Goal: Information Seeking & Learning: Learn about a topic

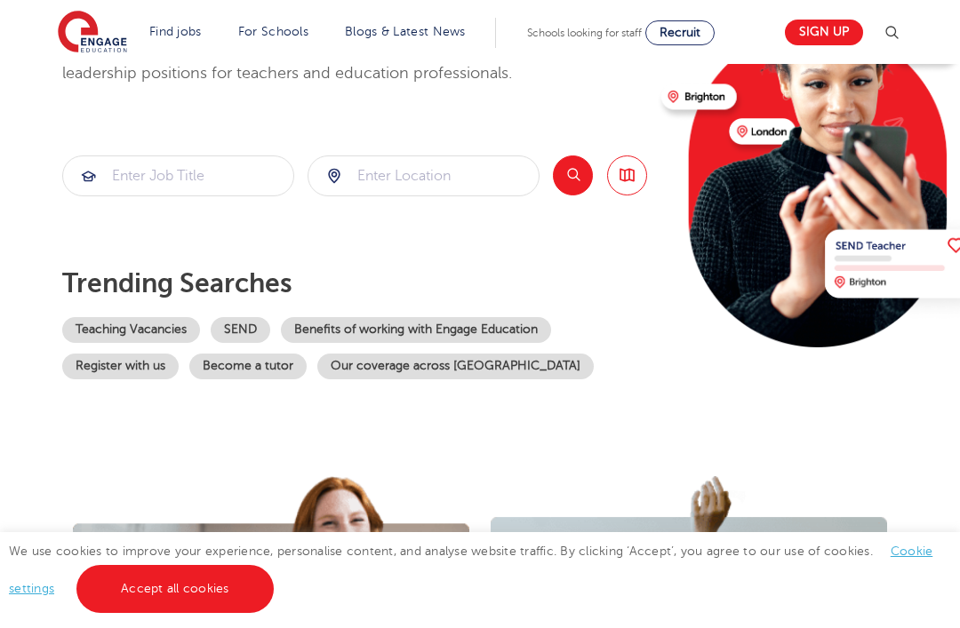
scroll to position [229, 0]
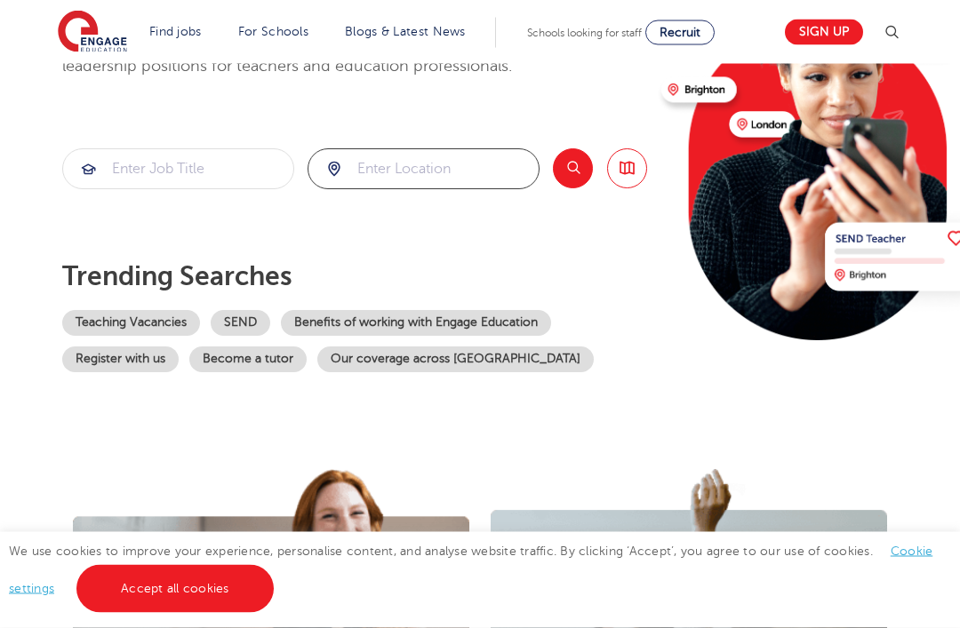
click at [389, 178] on input "search" at bounding box center [423, 169] width 230 height 39
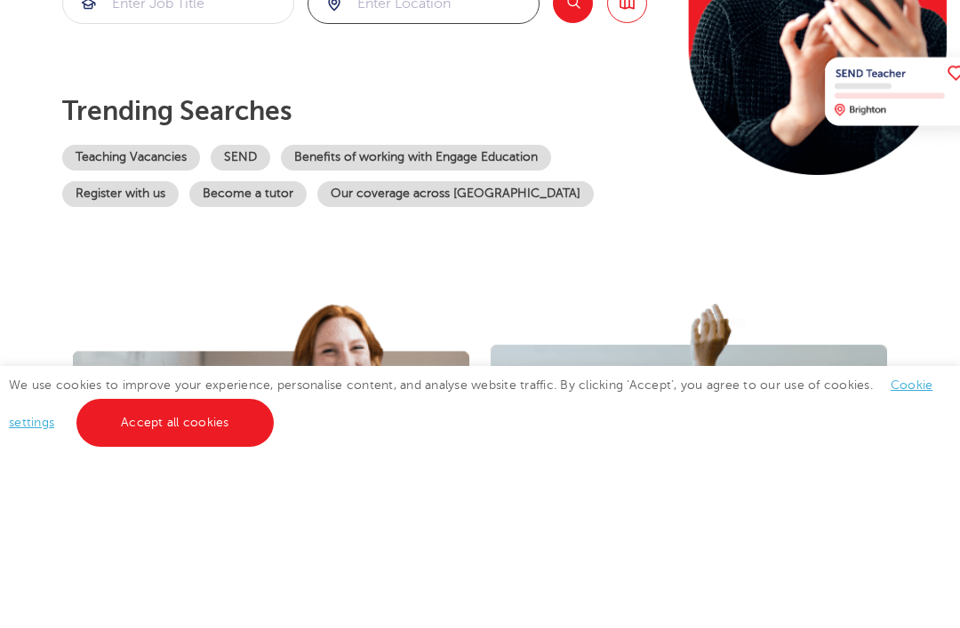
click at [172, 311] on link "Teaching Vacancies" at bounding box center [131, 324] width 138 height 26
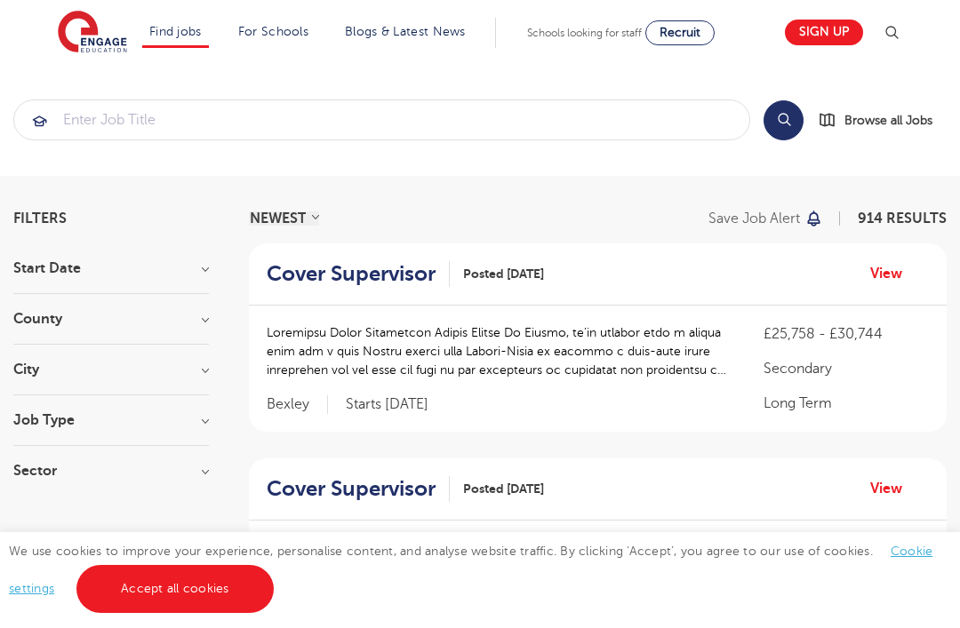
click at [189, 323] on h3 "County" at bounding box center [110, 319] width 195 height 14
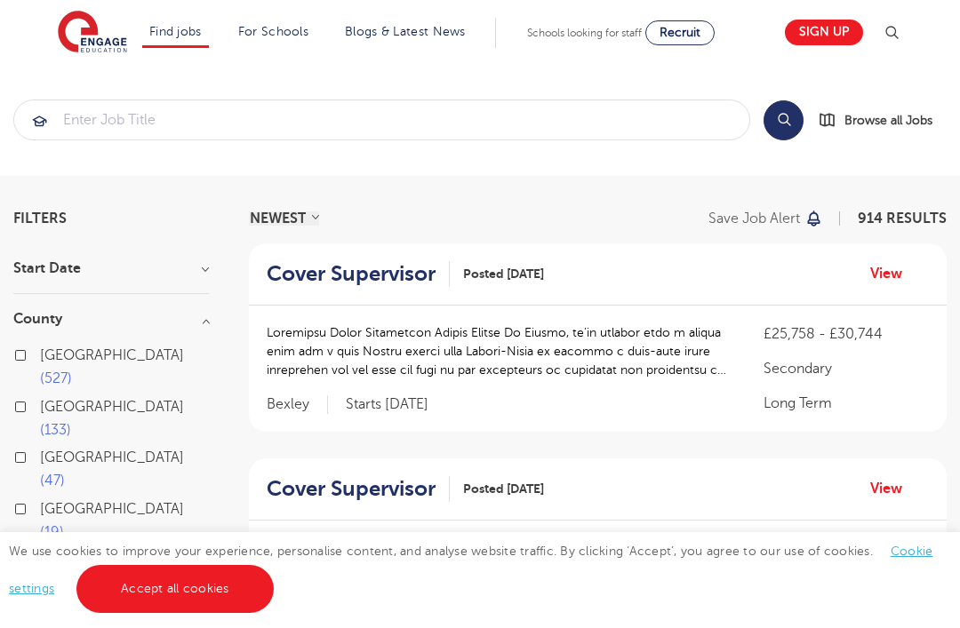
click at [69, 603] on button "Show more" at bounding box center [51, 611] width 76 height 16
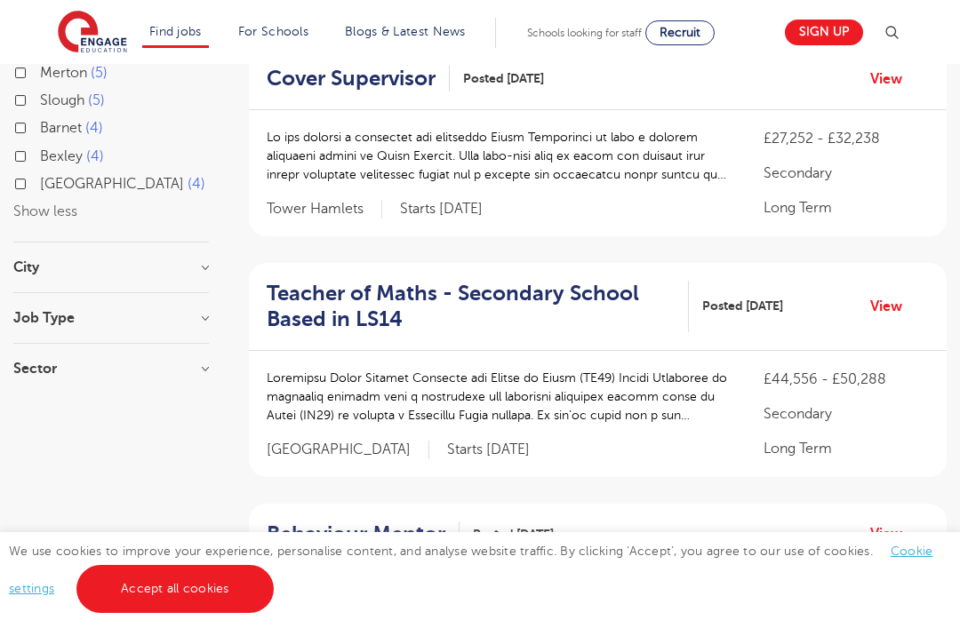
scroll to position [836, 0]
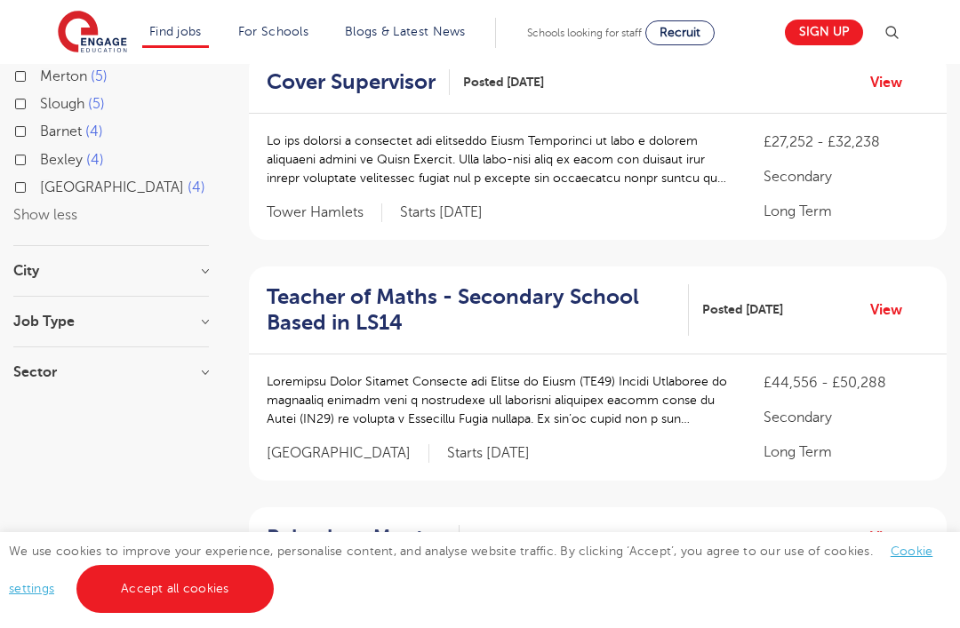
click at [198, 264] on h3 "City" at bounding box center [110, 271] width 195 height 14
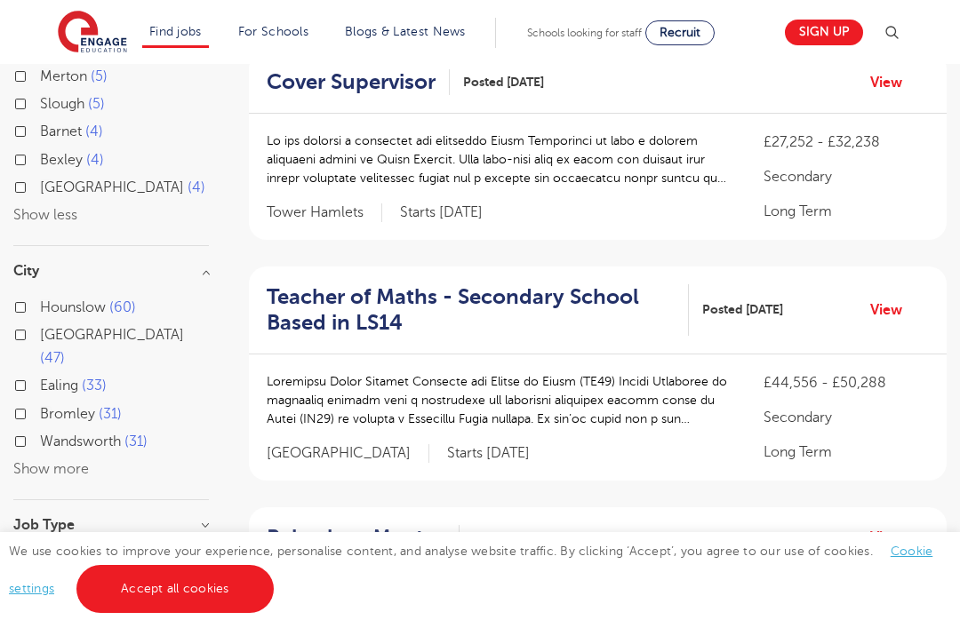
click at [34, 461] on button "Show more" at bounding box center [51, 469] width 76 height 16
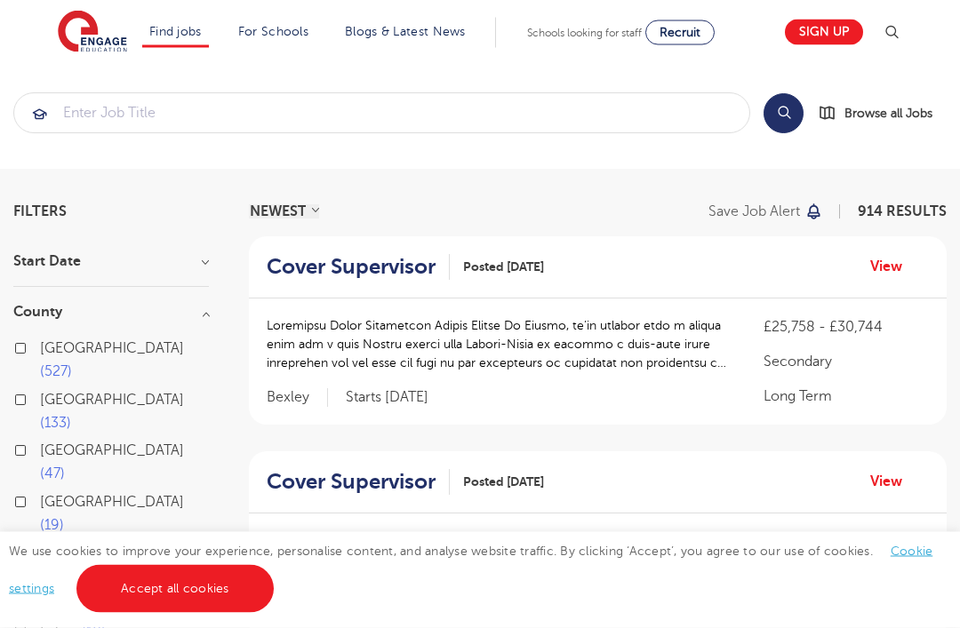
scroll to position [0, 0]
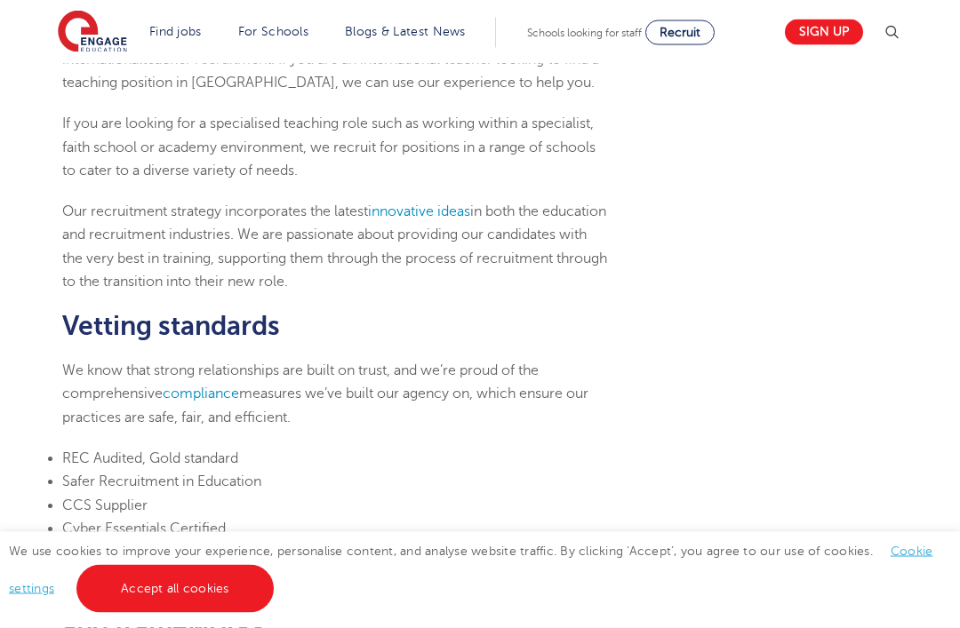
scroll to position [615, 0]
click at [0, 0] on link "All jobs" at bounding box center [0, 0] width 0 height 0
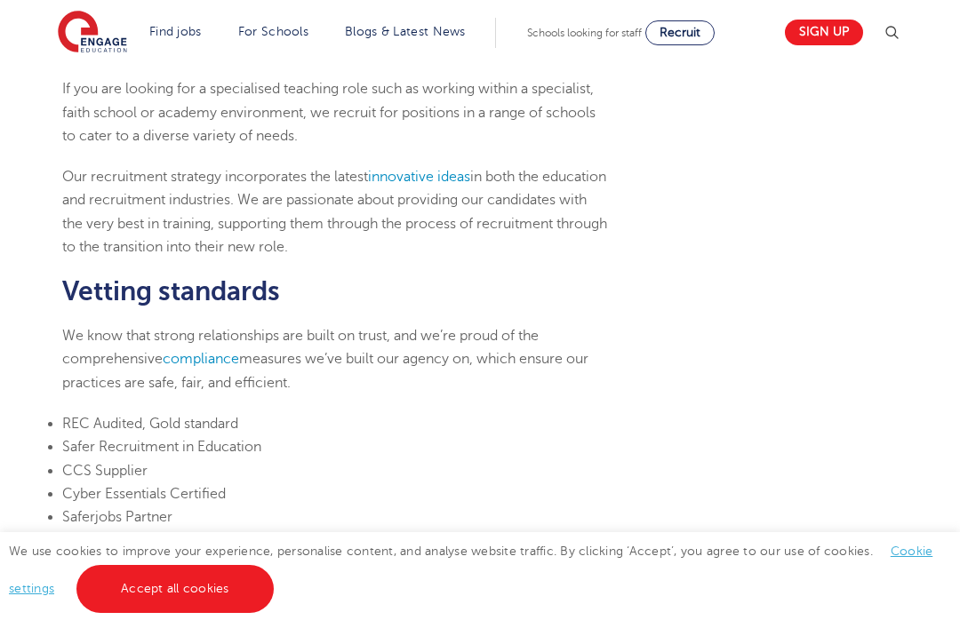
scroll to position [650, 0]
click at [0, 0] on link "View all locations" at bounding box center [0, 0] width 0 height 0
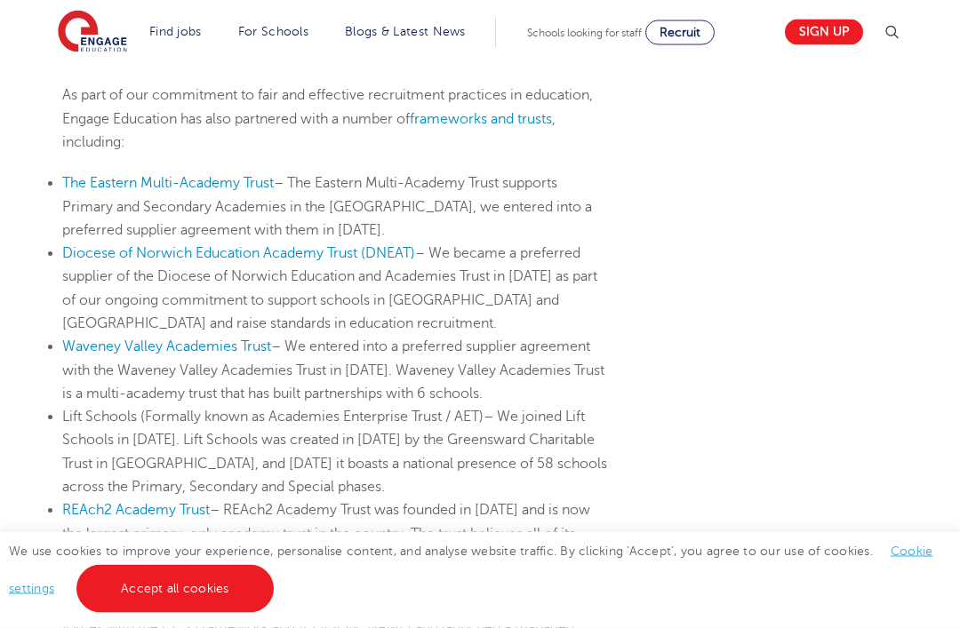
scroll to position [1195, 0]
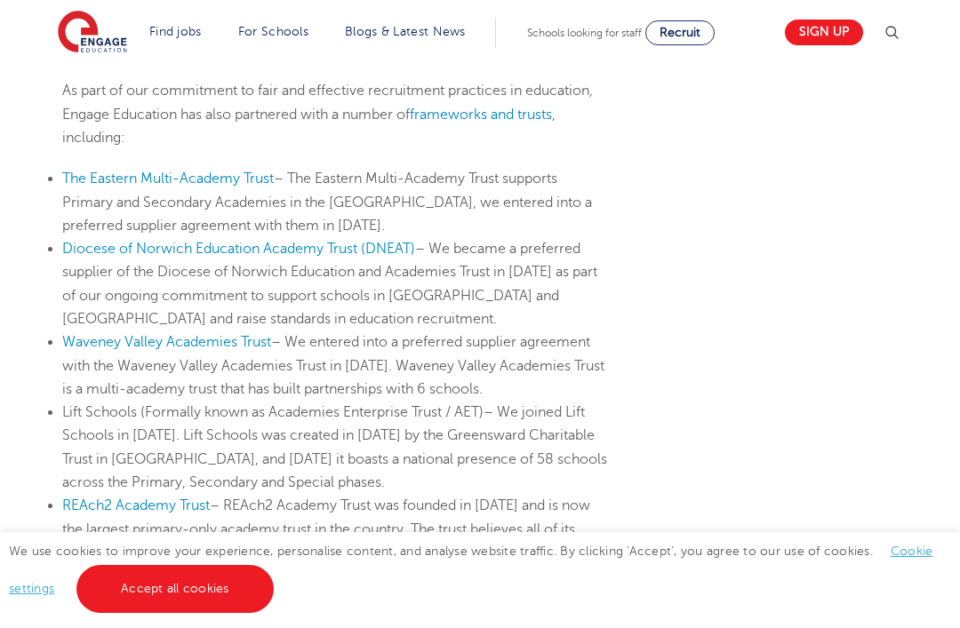
click at [0, 0] on link "View all locations" at bounding box center [0, 0] width 0 height 0
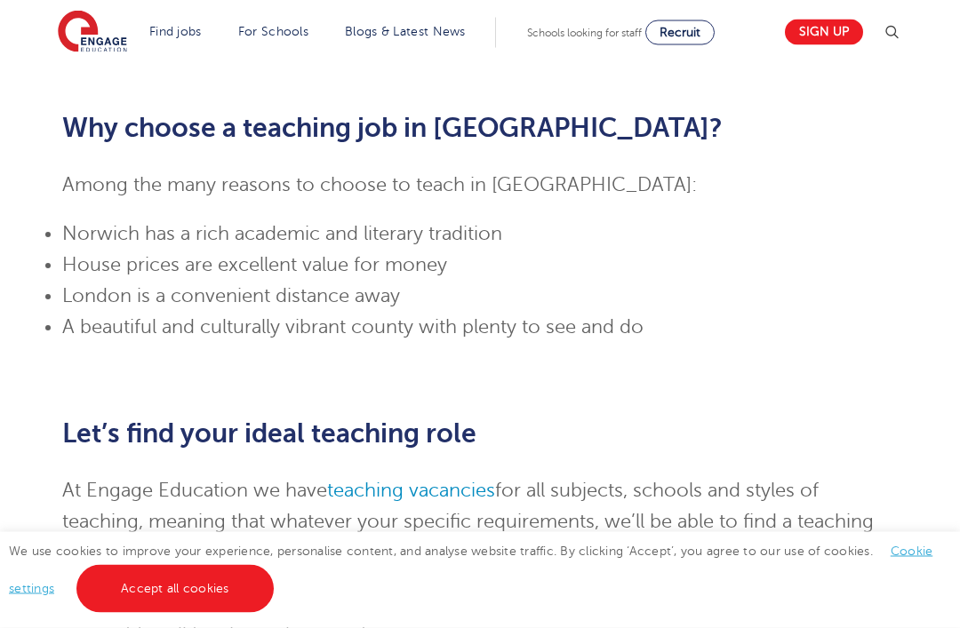
scroll to position [2339, 0]
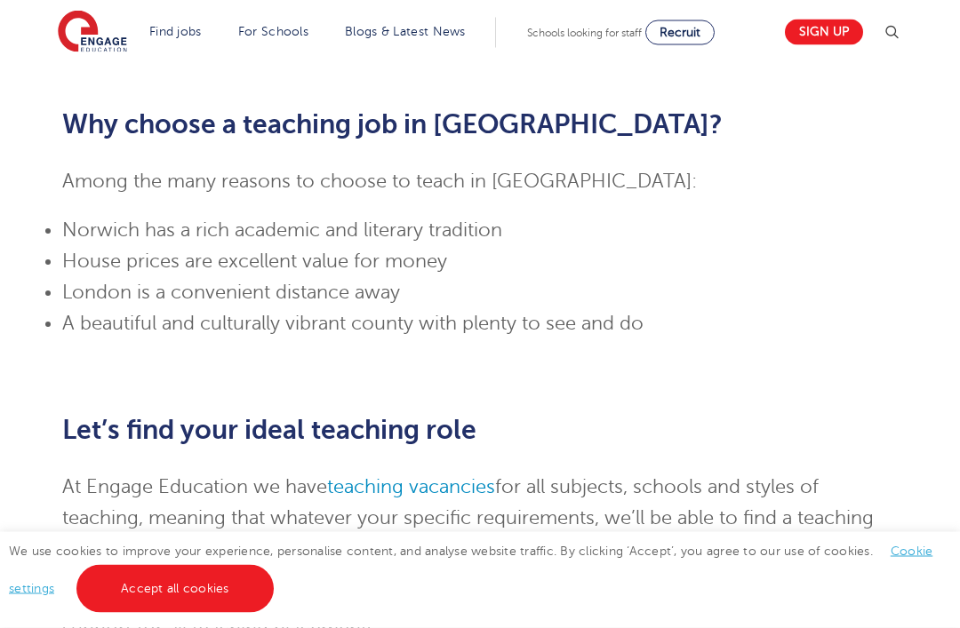
click at [432, 477] on link "teaching vacancies" at bounding box center [411, 487] width 168 height 21
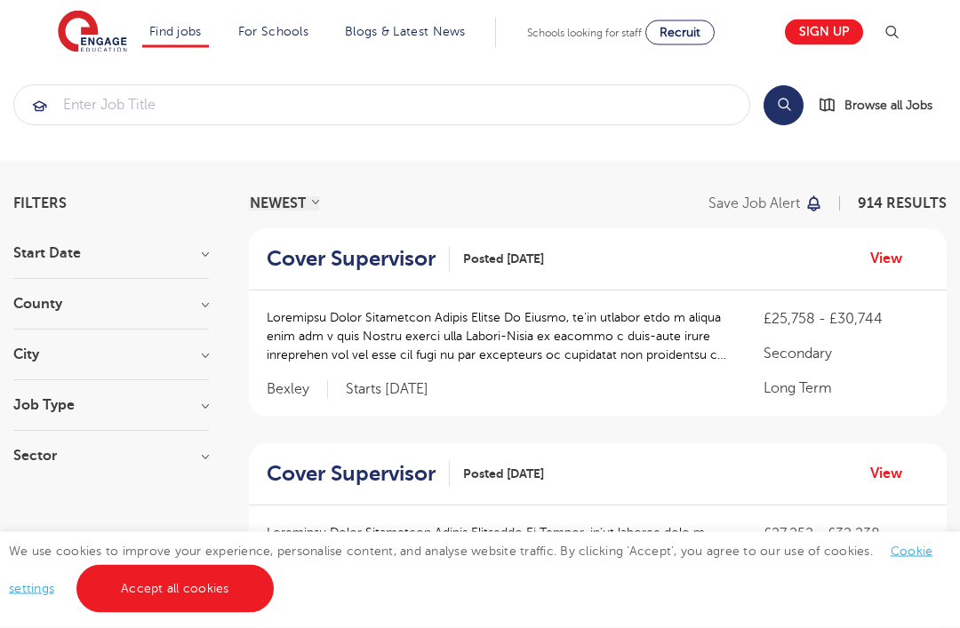
scroll to position [18, 0]
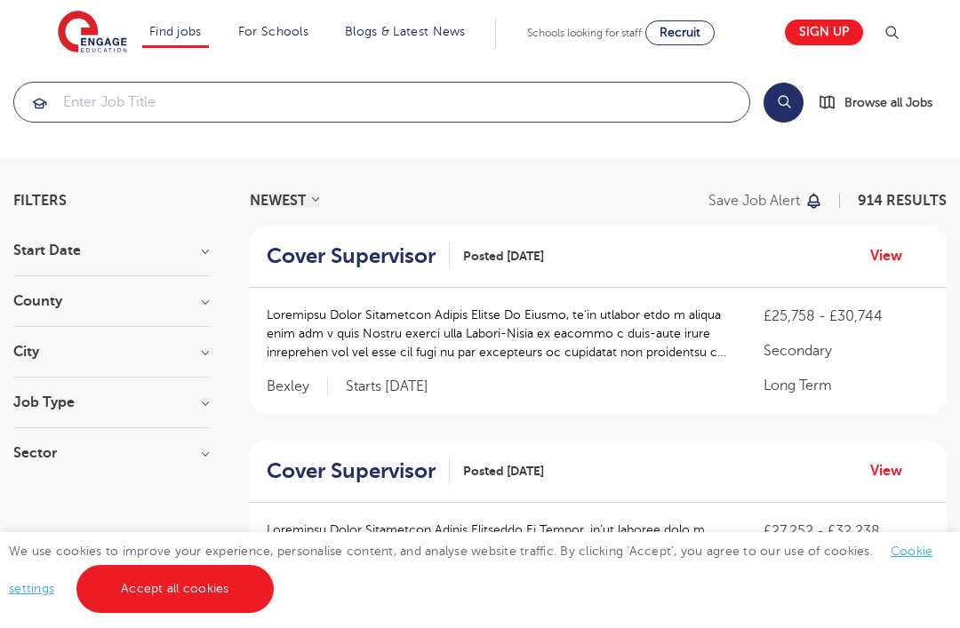
click at [187, 107] on input "search" at bounding box center [381, 102] width 735 height 39
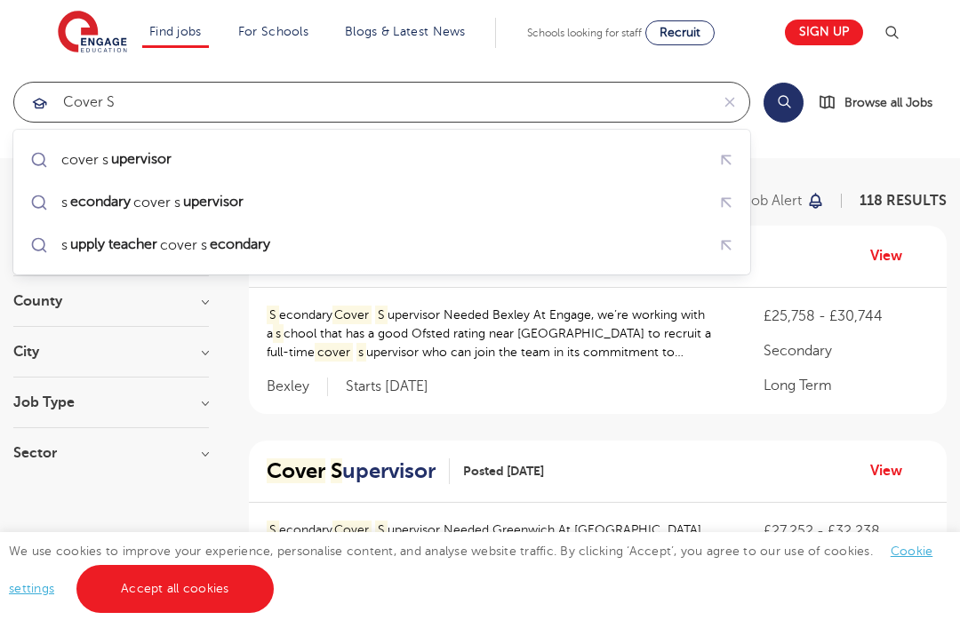
click at [84, 179] on li "cover s upervisor" at bounding box center [382, 160] width 720 height 43
type input "cover supervisor"
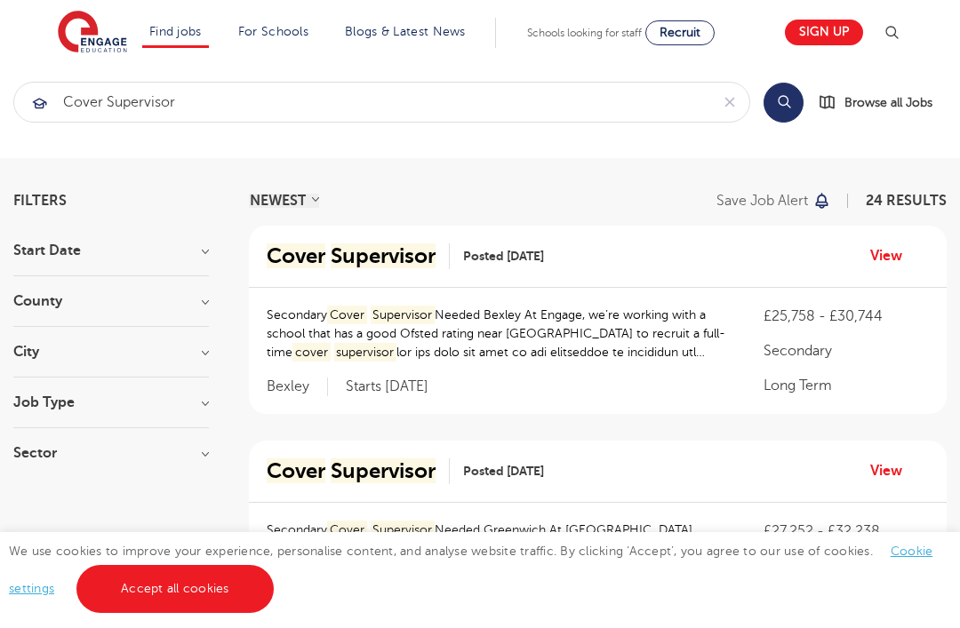
click at [784, 107] on button "Search" at bounding box center [783, 103] width 40 height 40
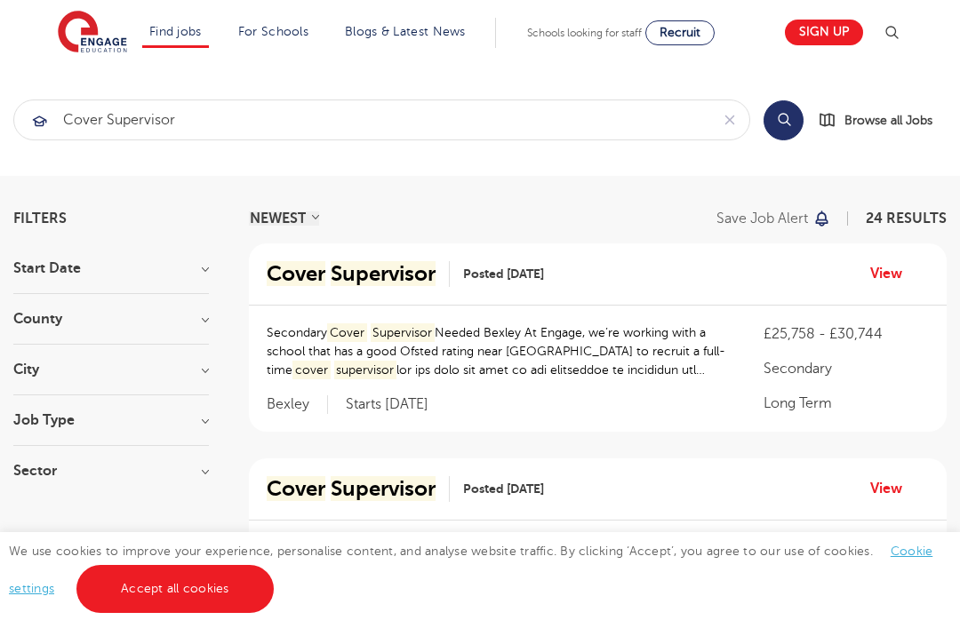
click at [193, 323] on h3 "County" at bounding box center [110, 319] width 195 height 14
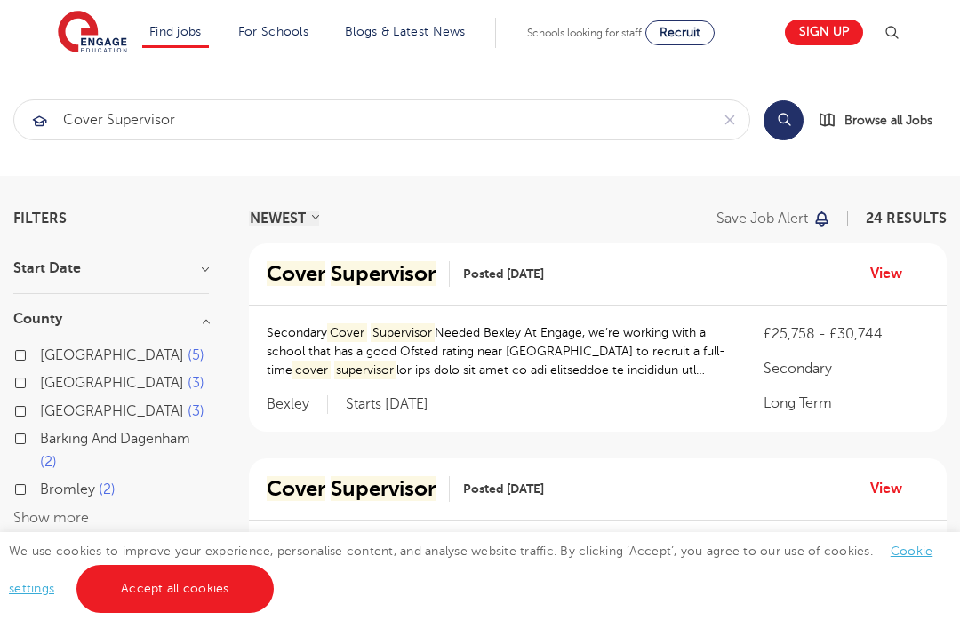
scroll to position [75, 0]
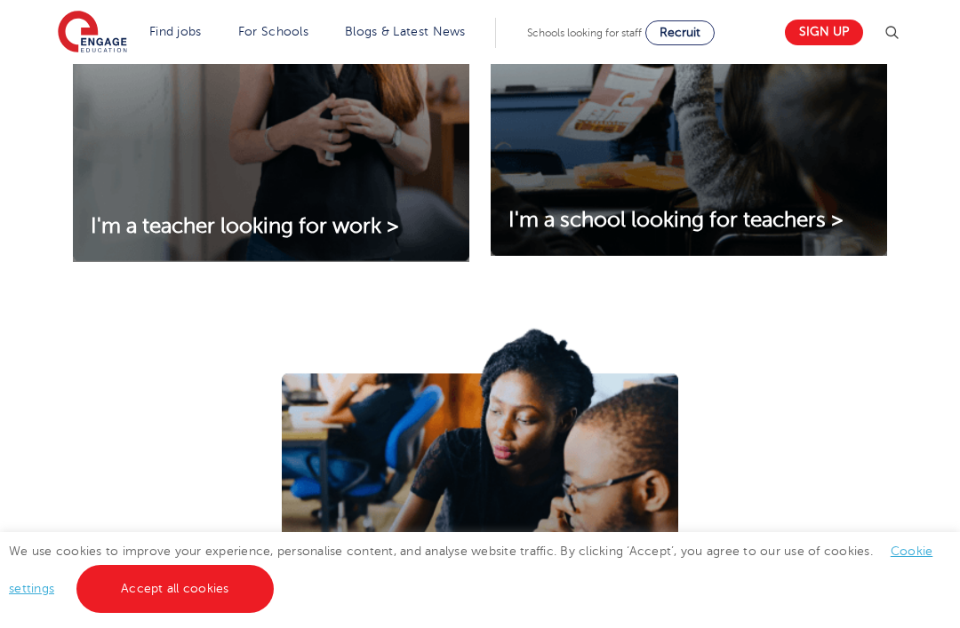
scroll to position [793, 0]
click at [380, 218] on span "I'm a teacher looking for work >" at bounding box center [245, 227] width 308 height 24
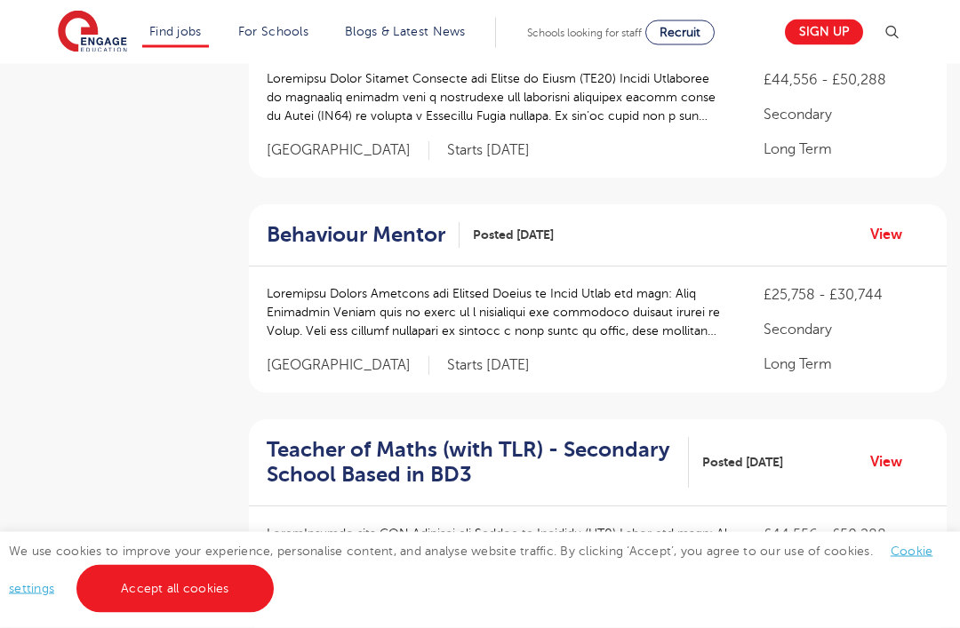
scroll to position [1143, 0]
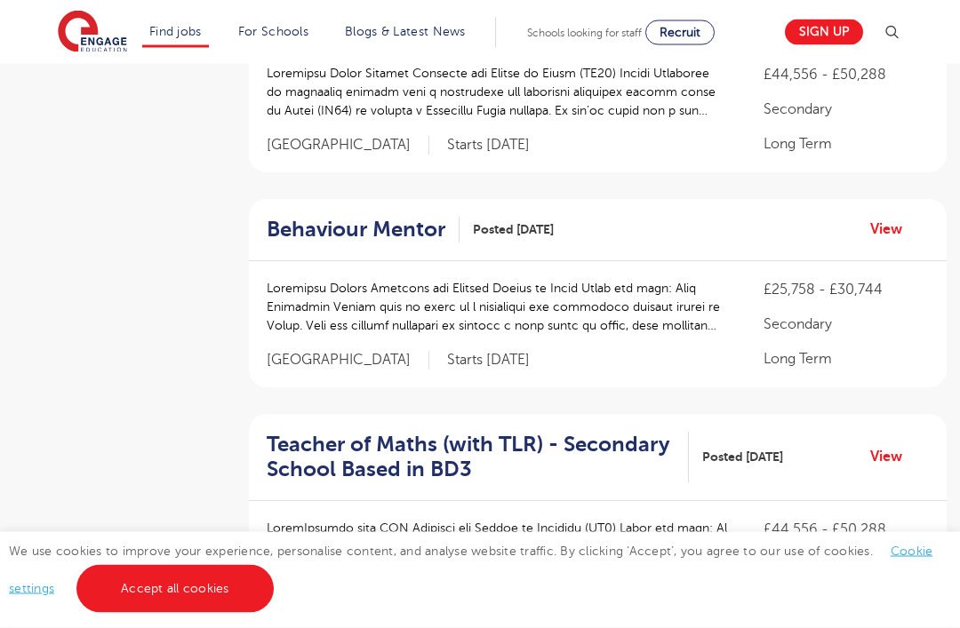
click at [214, 613] on link "Accept all cookies" at bounding box center [174, 589] width 197 height 48
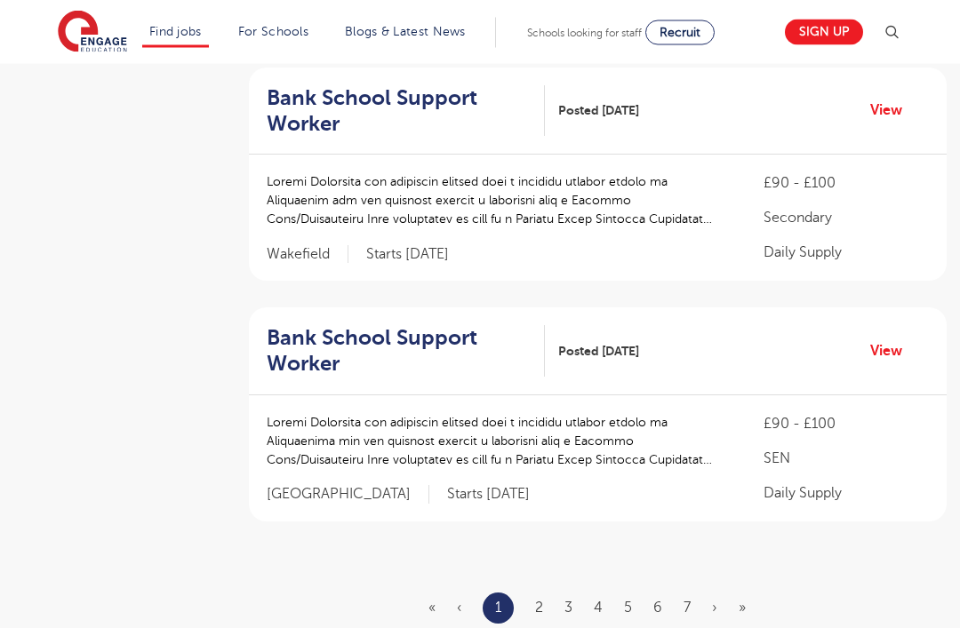
scroll to position [1971, 0]
click at [537, 604] on link "2" at bounding box center [539, 608] width 8 height 16
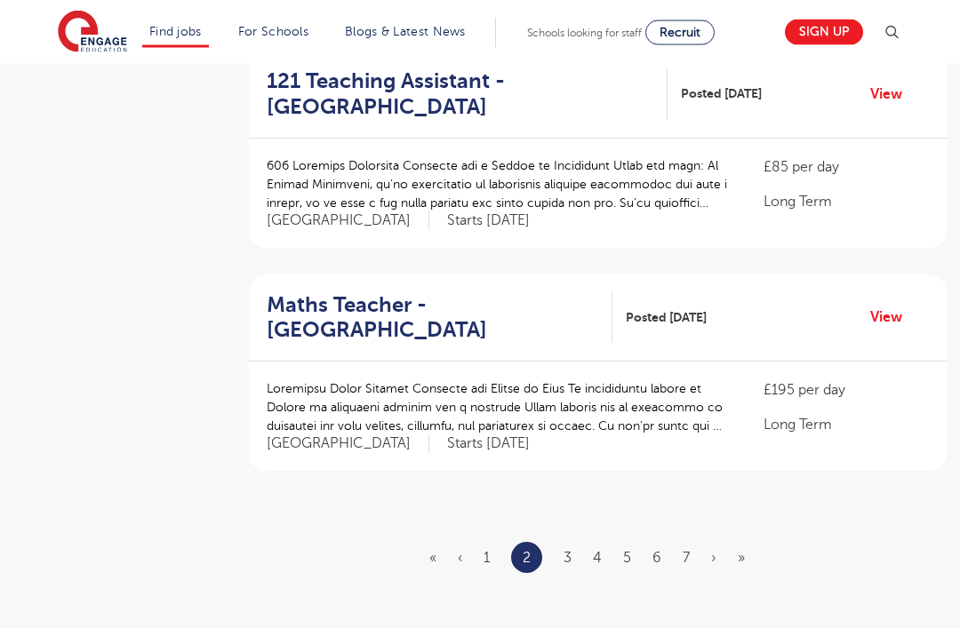
scroll to position [0, 0]
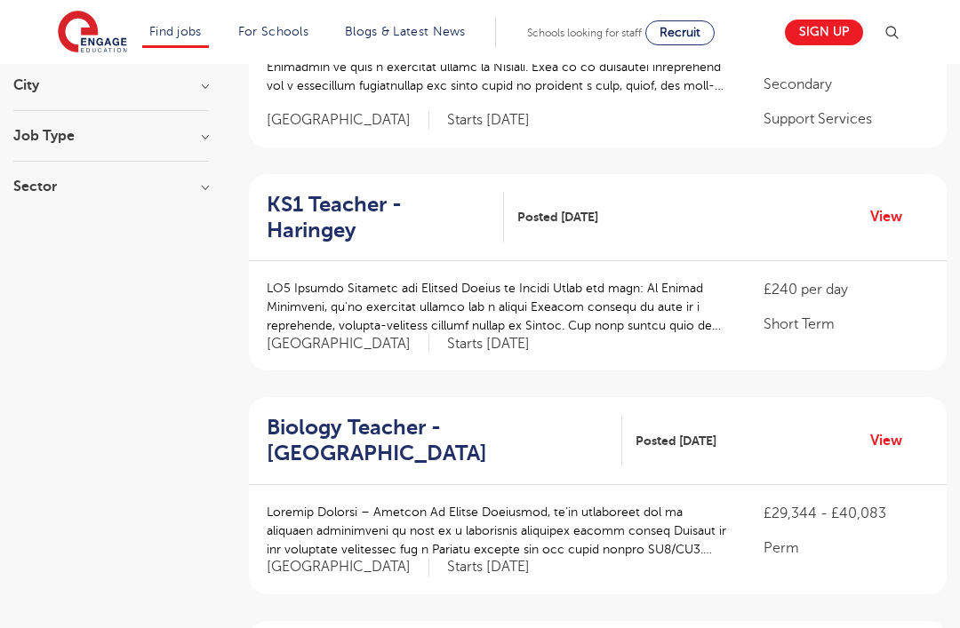
scroll to position [283, 0]
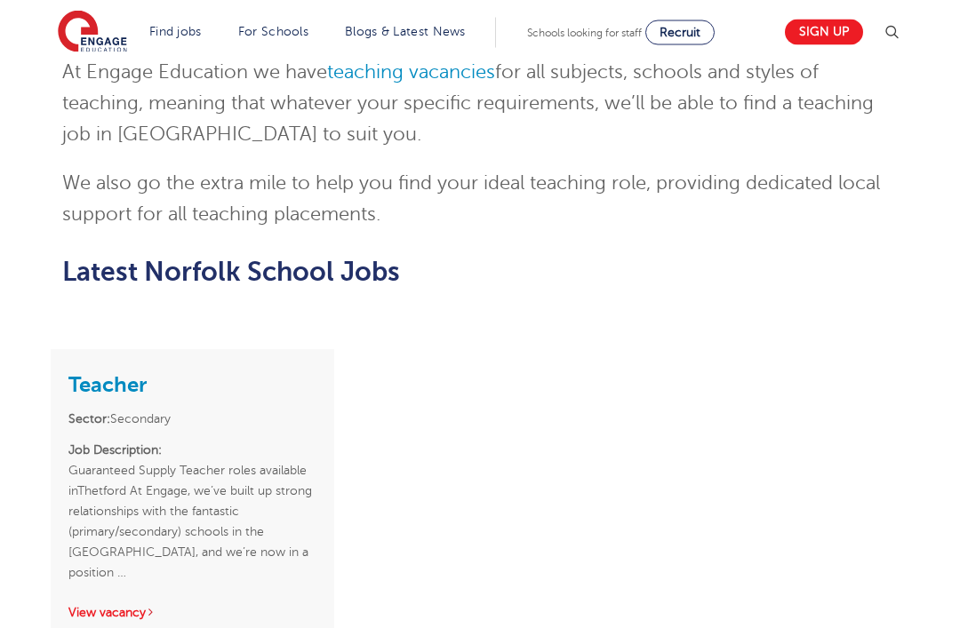
scroll to position [2754, 0]
click at [128, 607] on link "View vacancy" at bounding box center [111, 613] width 87 height 13
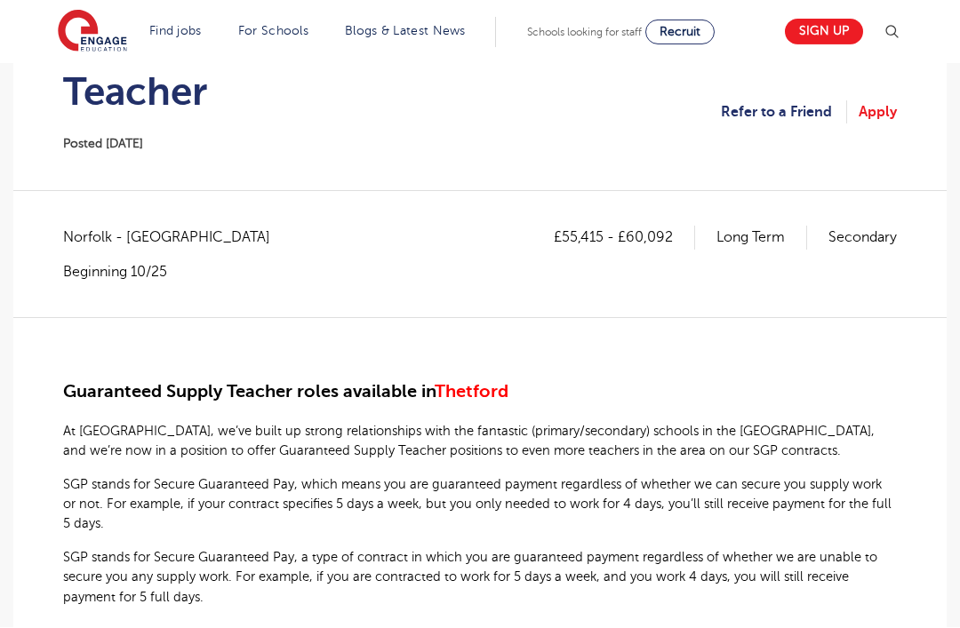
scroll to position [251, 0]
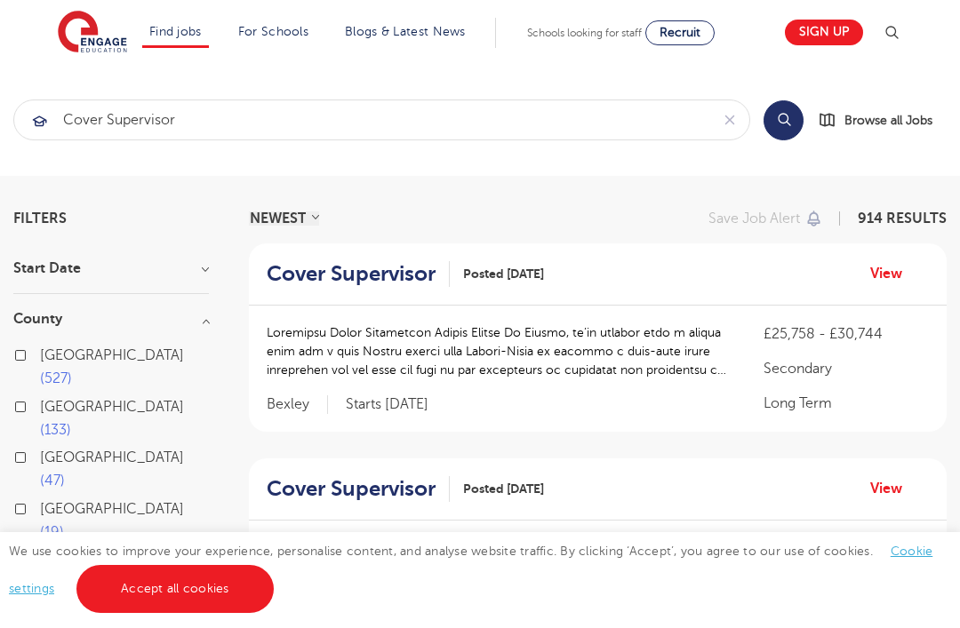
scroll to position [75, 0]
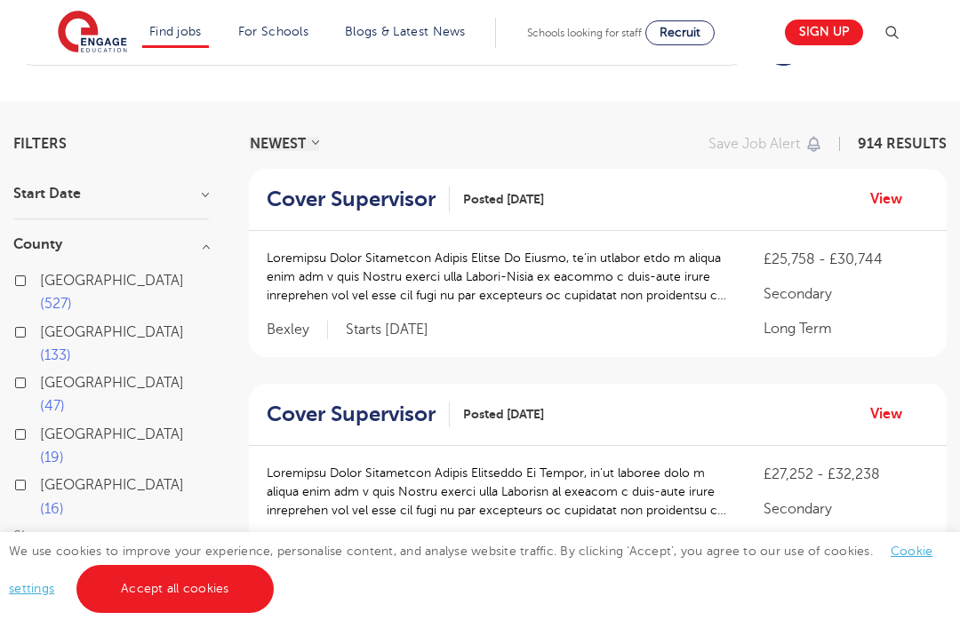
click at [870, 201] on link "View" at bounding box center [892, 198] width 45 height 23
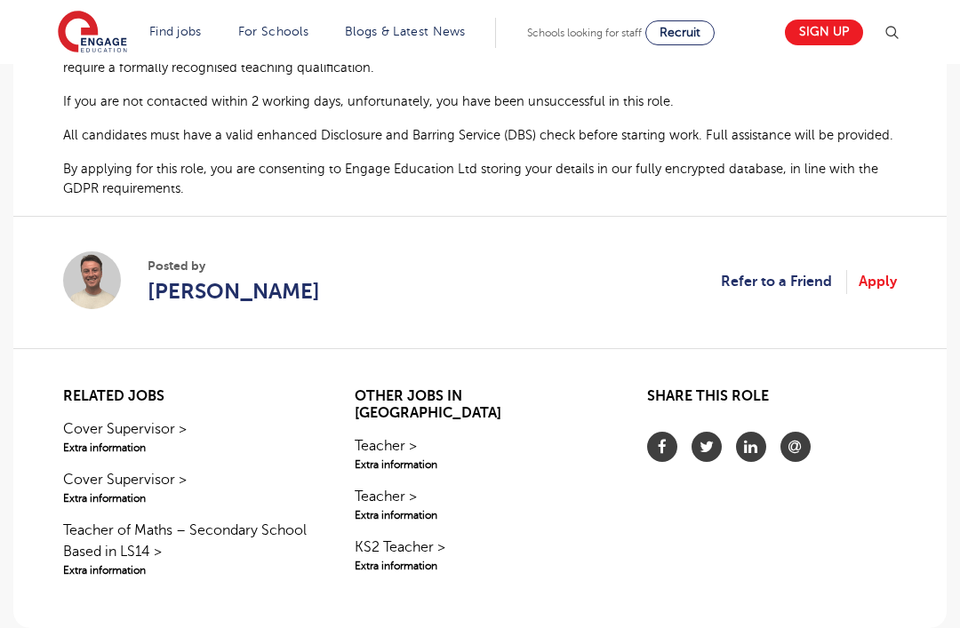
scroll to position [1466, 0]
